Goal: Information Seeking & Learning: Learn about a topic

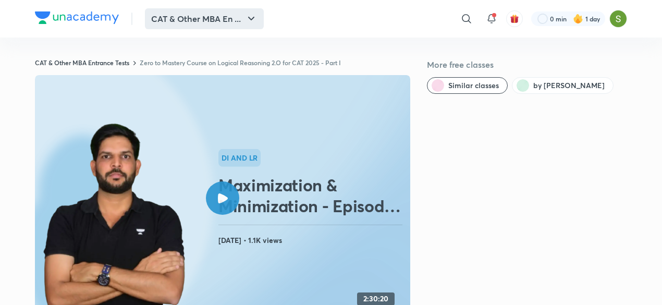
click at [216, 20] on button "CAT & Other MBA En ..." at bounding box center [204, 18] width 119 height 21
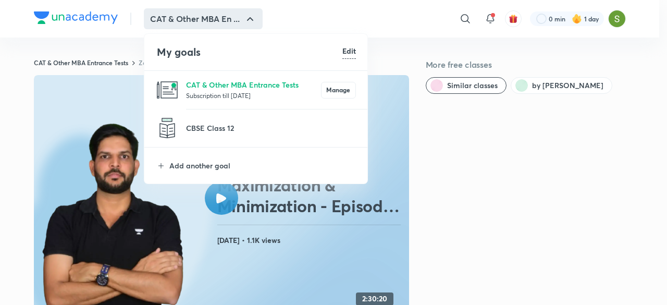
click at [215, 92] on p "Subscription till [DATE]" at bounding box center [253, 95] width 135 height 10
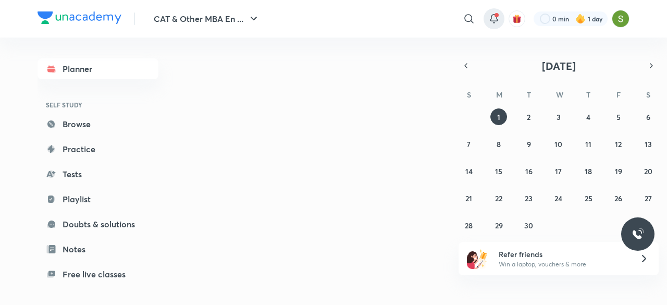
click at [492, 15] on icon at bounding box center [494, 18] width 7 height 6
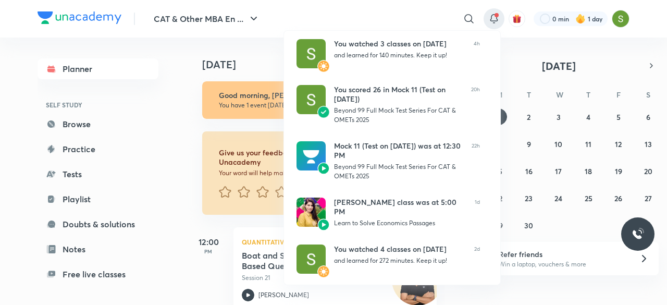
click at [155, 151] on div at bounding box center [333, 152] width 667 height 305
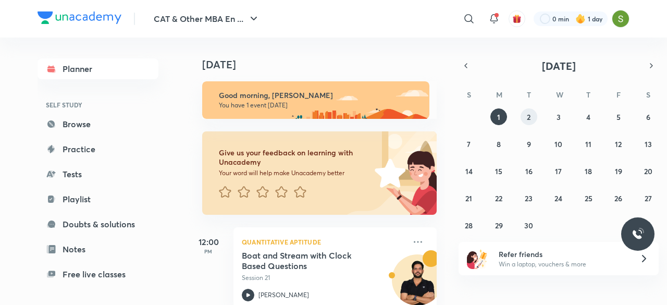
click at [528, 113] on abbr "2" at bounding box center [529, 117] width 4 height 10
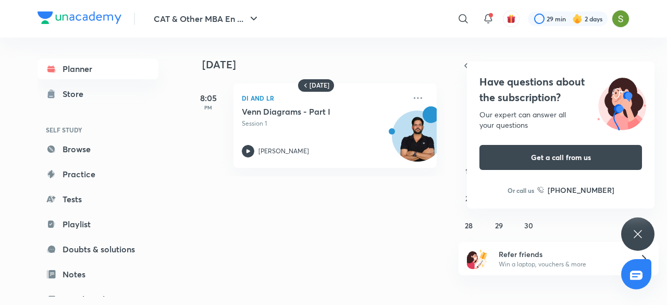
click at [543, 233] on icon at bounding box center [638, 234] width 13 height 13
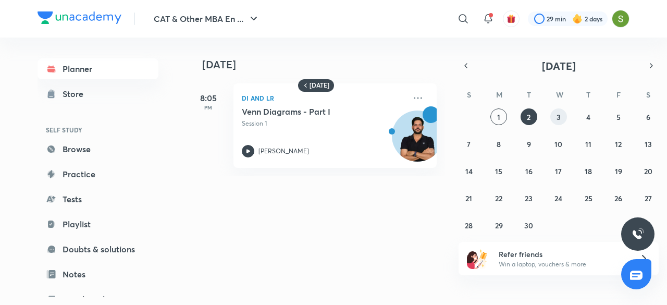
click at [543, 110] on button "3" at bounding box center [559, 116] width 17 height 17
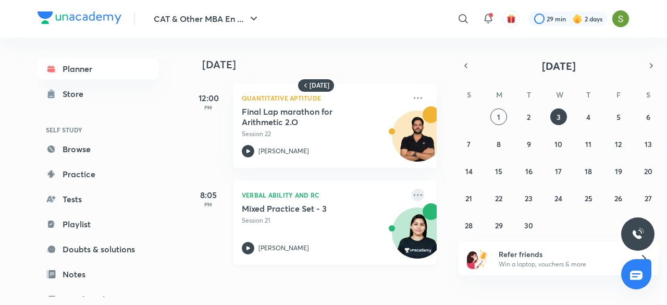
click at [412, 192] on icon at bounding box center [418, 195] width 13 height 13
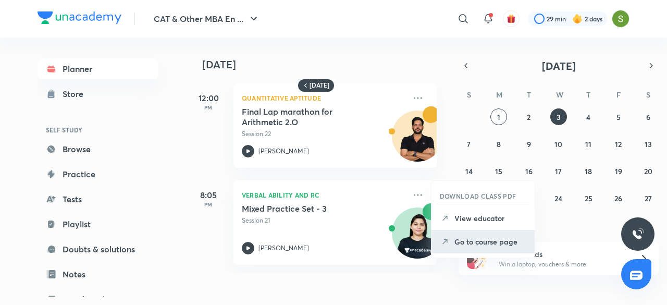
click at [472, 241] on p "Go to course page" at bounding box center [491, 241] width 72 height 11
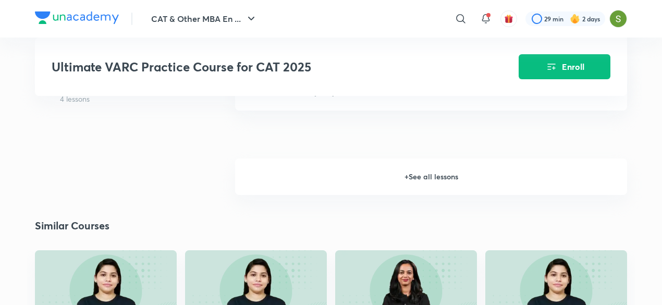
scroll to position [970, 0]
click at [368, 185] on h6 "+ See all lessons" at bounding box center [431, 177] width 392 height 37
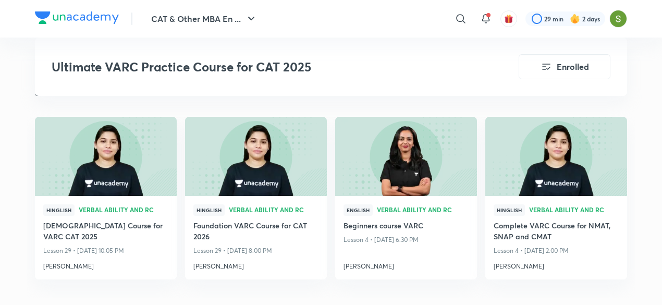
scroll to position [2747, 0]
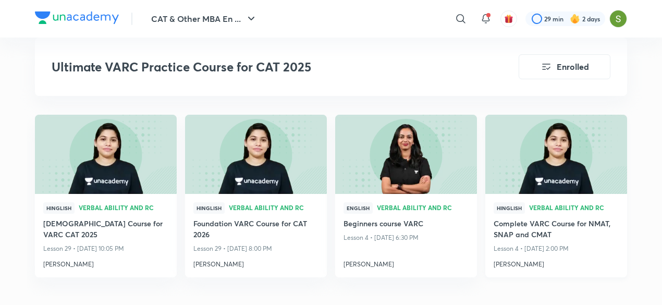
click at [534, 163] on img at bounding box center [556, 154] width 144 height 81
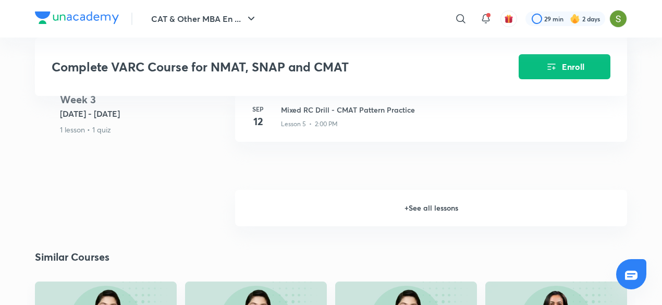
scroll to position [904, 0]
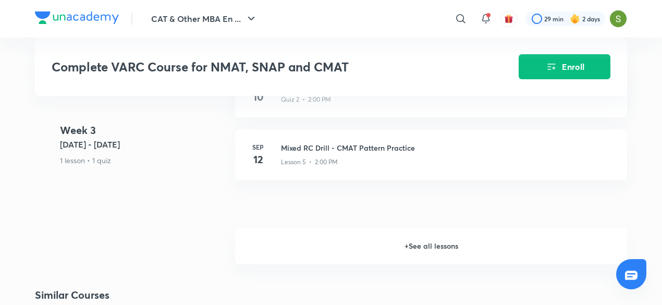
click at [338, 247] on h6 "+ See all lessons" at bounding box center [431, 246] width 392 height 37
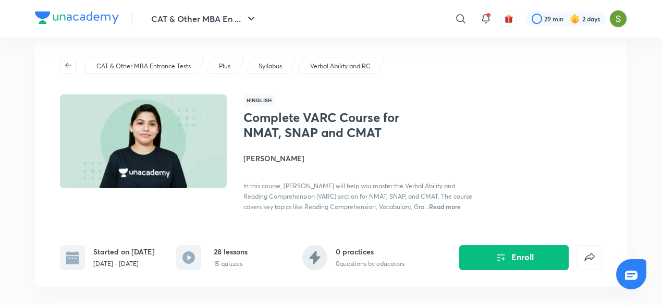
scroll to position [0, 0]
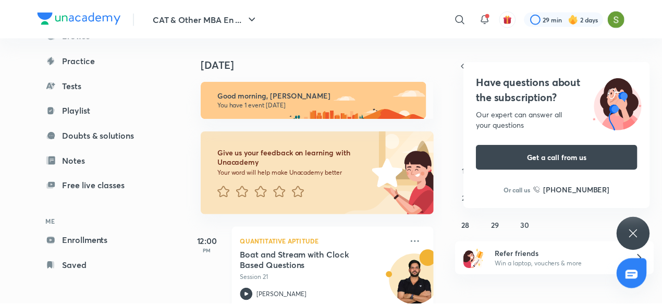
scroll to position [23, 0]
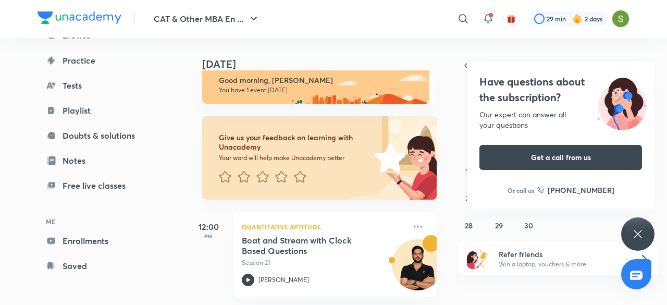
click at [543, 237] on icon at bounding box center [638, 234] width 8 height 8
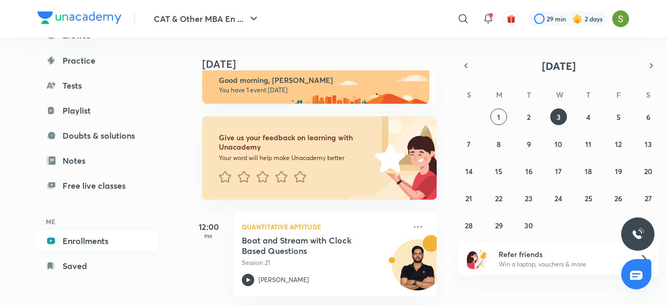
click at [88, 240] on link "Enrollments" at bounding box center [98, 240] width 121 height 21
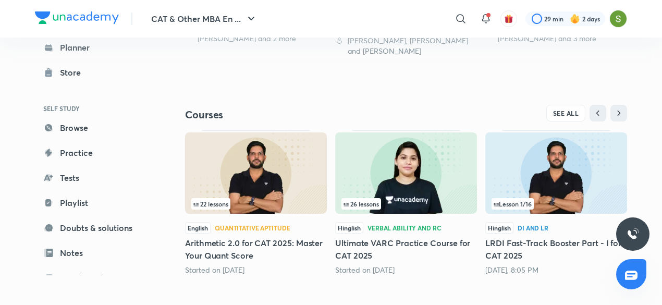
scroll to position [412, 0]
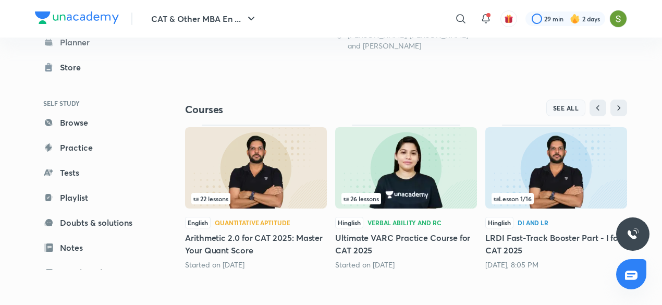
click at [543, 105] on span "SEE ALL" at bounding box center [566, 107] width 26 height 7
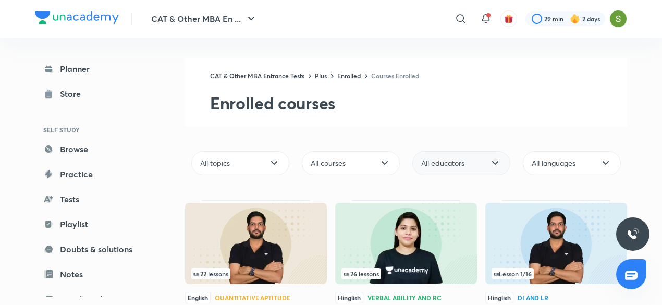
click at [476, 159] on div "All educators" at bounding box center [461, 163] width 98 height 24
click at [371, 161] on div "All courses" at bounding box center [351, 163] width 98 height 24
click at [263, 164] on div "All topics" at bounding box center [240, 163] width 98 height 24
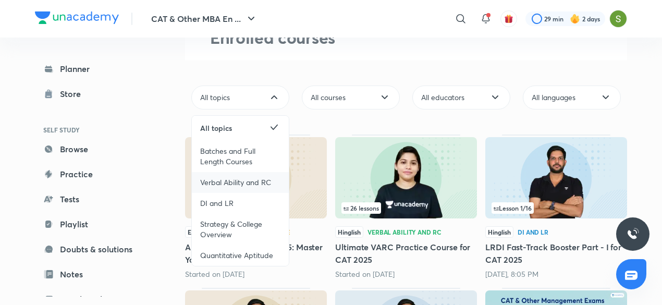
scroll to position [68, 0]
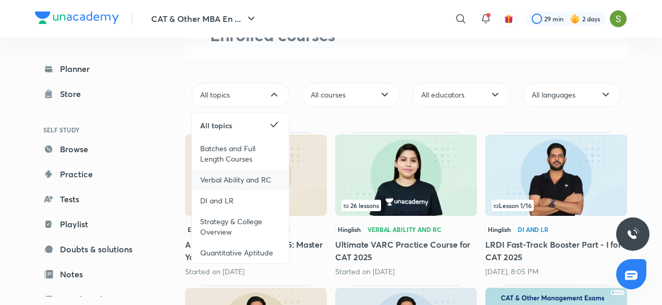
click at [227, 258] on div "Quantitative Aptitude" at bounding box center [240, 252] width 97 height 21
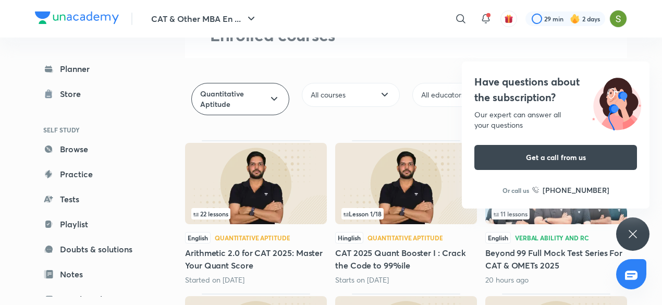
click at [543, 224] on div "Have questions about the subscription? Our expert can answer all your questions…" at bounding box center [632, 233] width 33 height 33
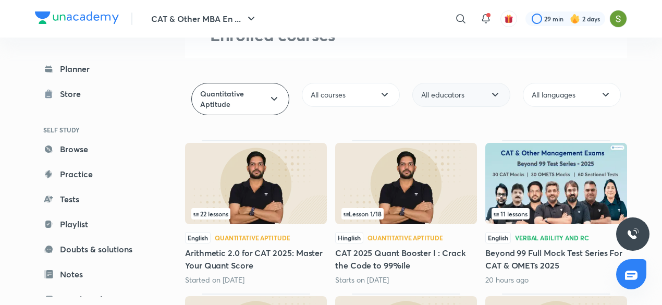
click at [475, 94] on div "All educators" at bounding box center [461, 95] width 98 height 24
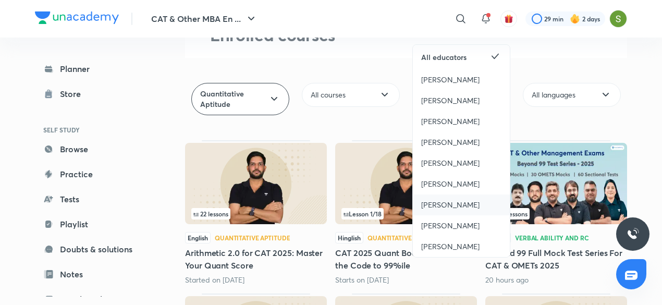
click at [450, 203] on span "[PERSON_NAME]" at bounding box center [450, 205] width 58 height 10
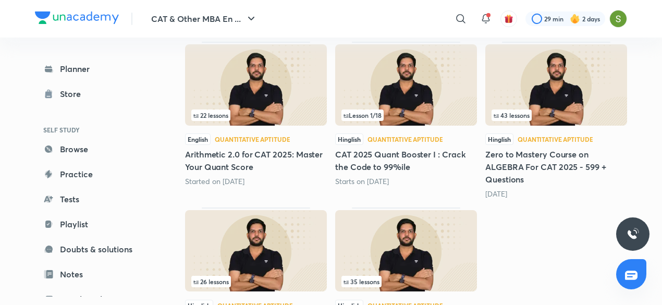
scroll to position [165, 0]
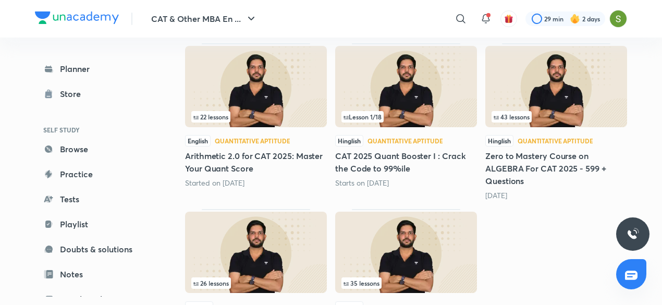
click at [543, 110] on img at bounding box center [556, 86] width 142 height 81
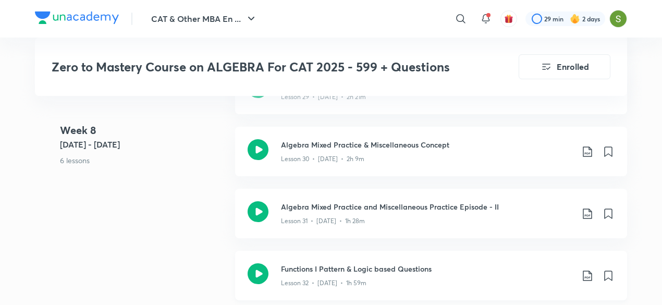
scroll to position [2923, 0]
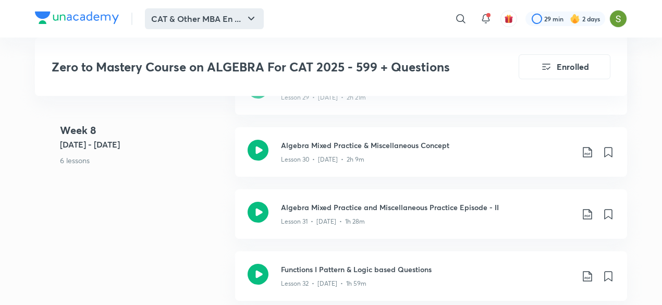
click at [256, 22] on icon "button" at bounding box center [251, 19] width 13 height 13
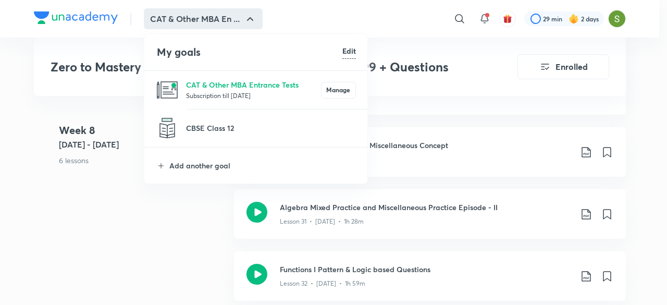
click at [237, 94] on p "Subscription till [DATE]" at bounding box center [253, 95] width 135 height 10
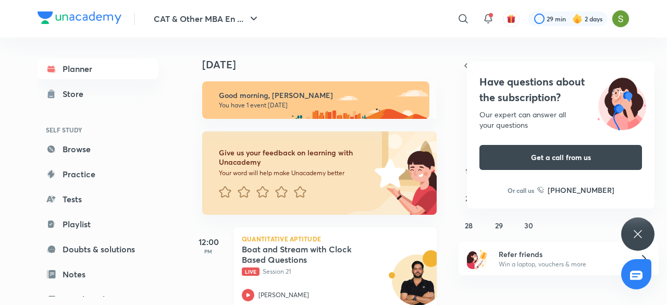
click at [303, 262] on h5 "Boat and Stream with Clock Based Questions" at bounding box center [307, 254] width 130 height 21
